Goal: Task Accomplishment & Management: Use online tool/utility

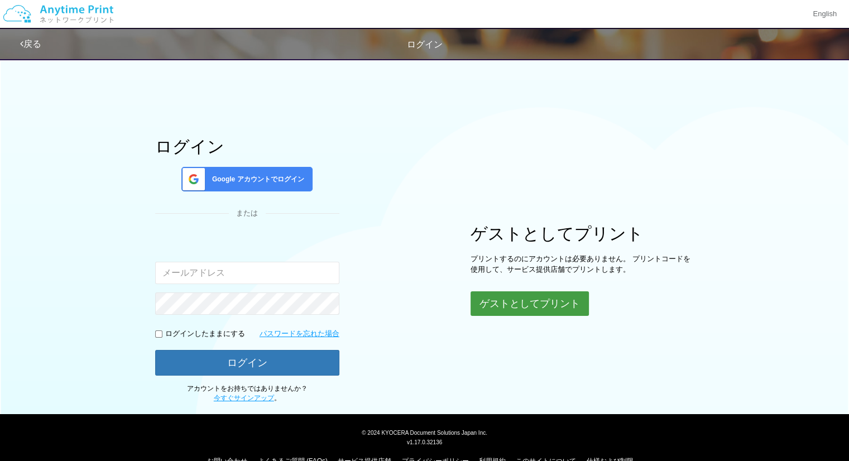
click at [538, 306] on button "ゲストとしてプリント" at bounding box center [530, 303] width 118 height 25
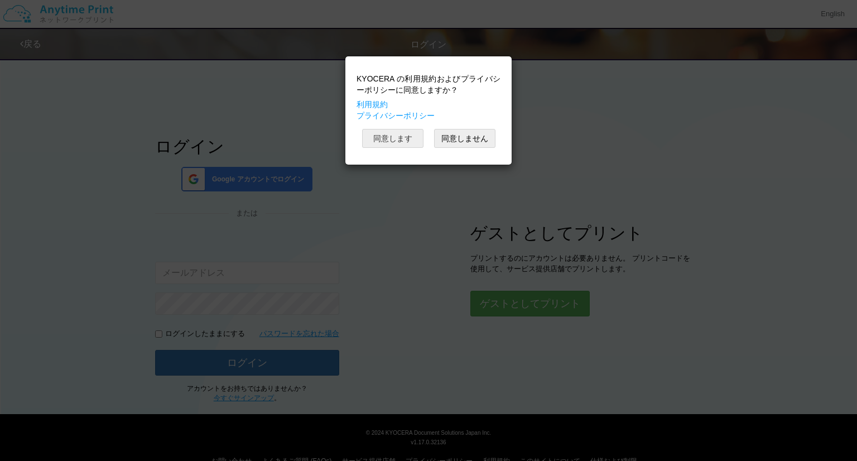
click at [413, 138] on button "同意します" at bounding box center [392, 138] width 61 height 19
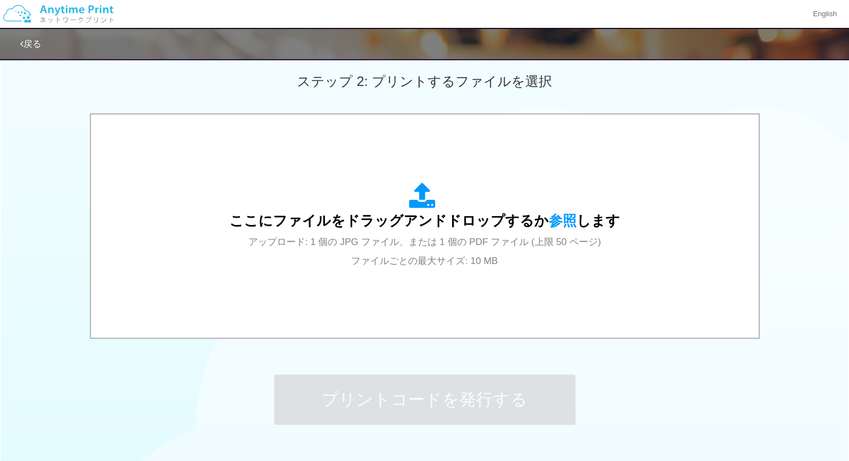
scroll to position [312, 0]
click at [438, 225] on span "ここにファイルをドラッグアンドドロップするか 参照 します" at bounding box center [424, 219] width 391 height 16
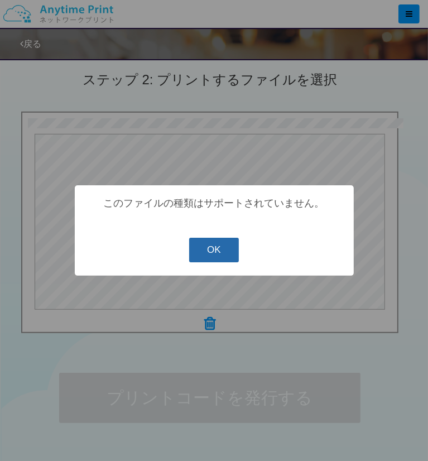
click at [222, 251] on button "OK" at bounding box center [214, 250] width 50 height 25
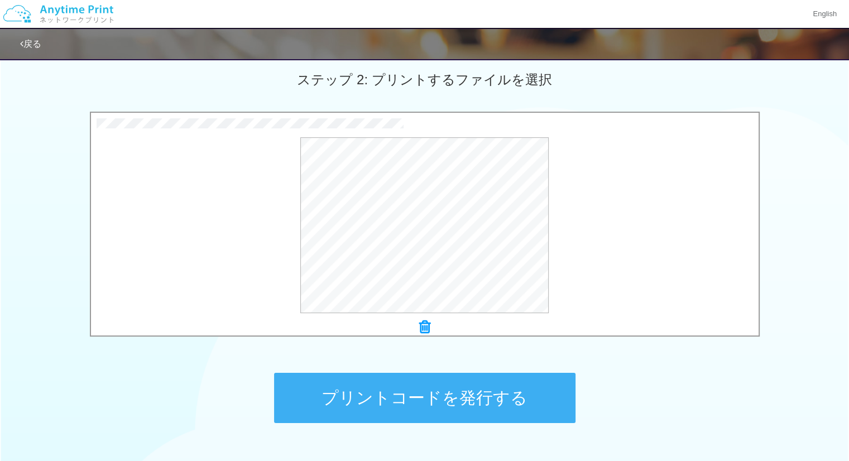
click at [482, 395] on button "プリントコードを発行する" at bounding box center [424, 398] width 301 height 50
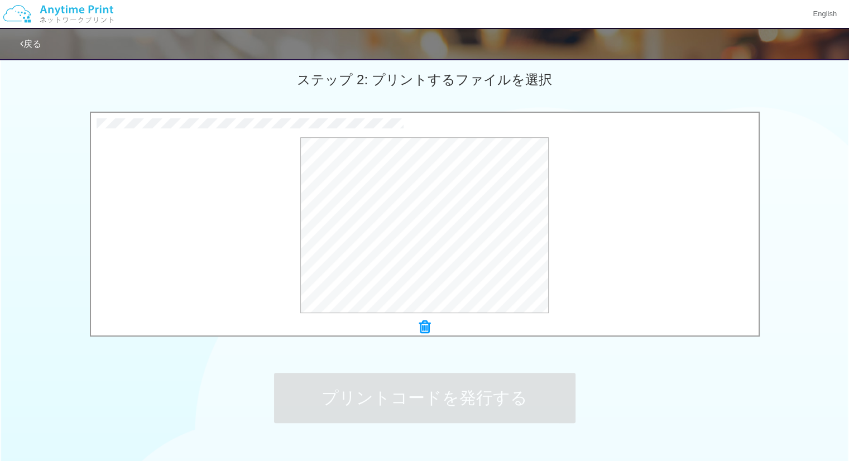
scroll to position [0, 0]
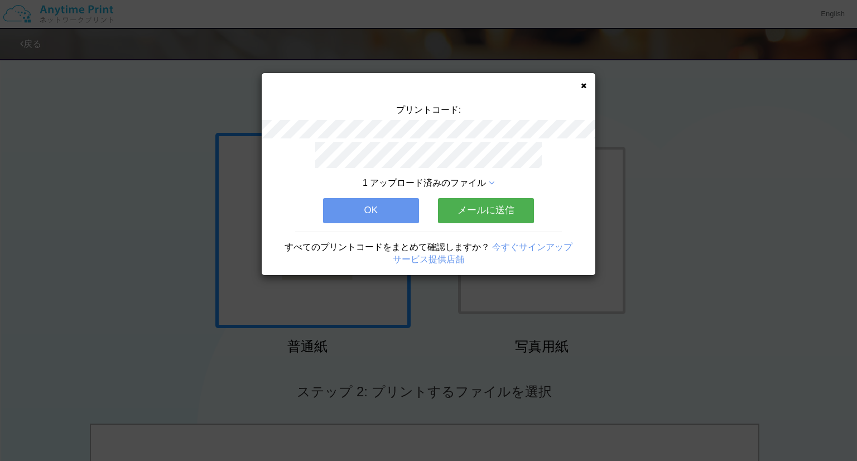
click at [488, 179] on div "1 アップロード済みのファイル" at bounding box center [429, 183] width 234 height 13
click at [493, 179] on icon at bounding box center [492, 183] width 6 height 9
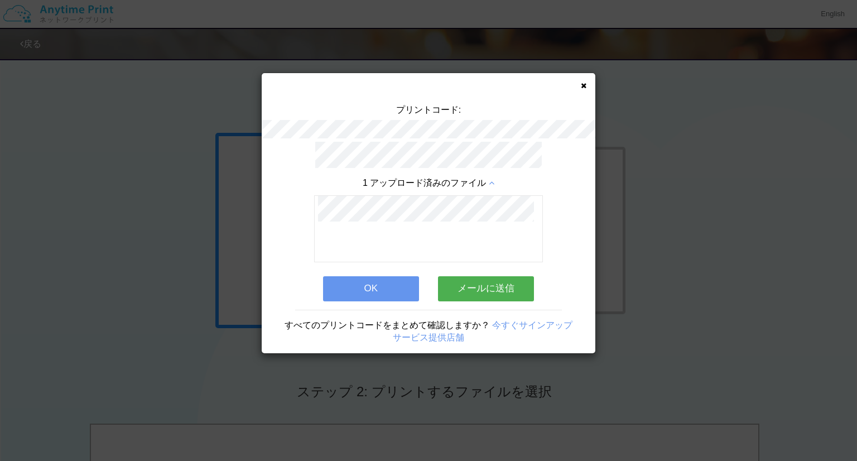
click at [379, 280] on button "OK" at bounding box center [371, 288] width 96 height 25
